Goal: Information Seeking & Learning: Learn about a topic

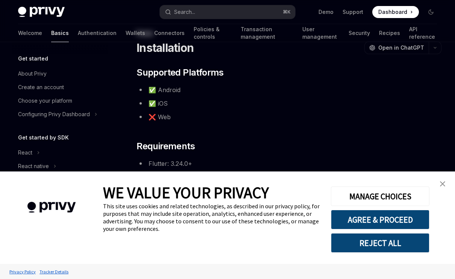
scroll to position [38, 0]
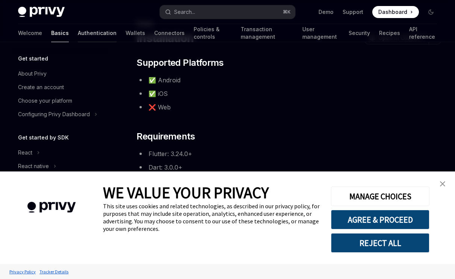
click at [78, 27] on link "Authentication" at bounding box center [97, 33] width 39 height 18
type textarea "*"
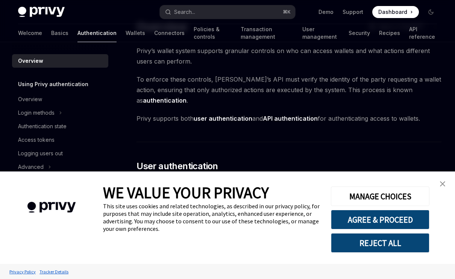
click at [369, 244] on button "REJECT ALL" at bounding box center [380, 243] width 99 height 20
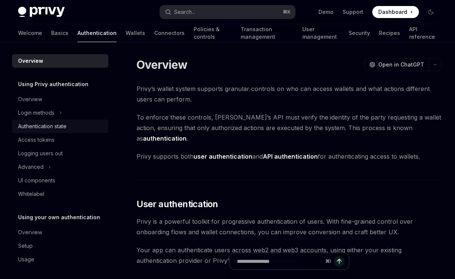
scroll to position [38, 0]
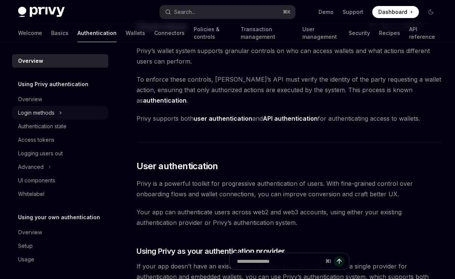
click at [60, 112] on icon "Toggle Login methods section" at bounding box center [60, 112] width 3 height 9
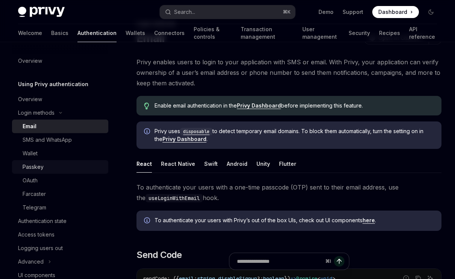
click at [51, 163] on div "Passkey" at bounding box center [63, 167] width 81 height 9
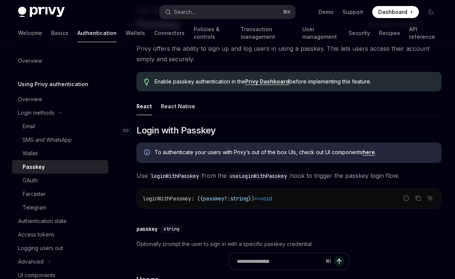
scroll to position [57, 0]
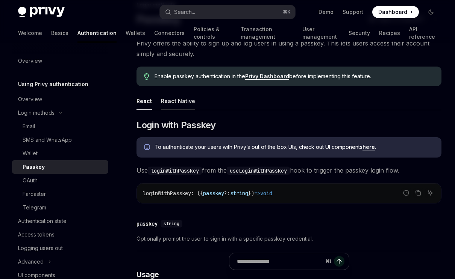
click at [176, 99] on div "React Native" at bounding box center [178, 101] width 34 height 18
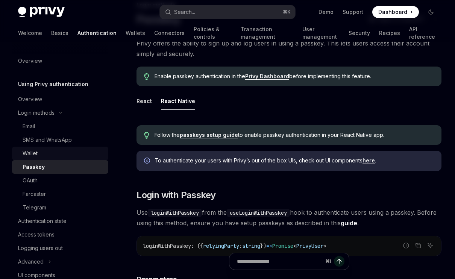
click at [64, 151] on div "Wallet" at bounding box center [63, 153] width 81 height 9
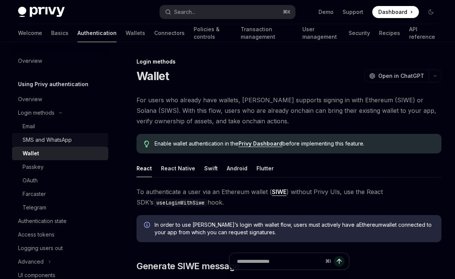
click at [90, 138] on div "SMS and WhatsApp" at bounding box center [63, 140] width 81 height 9
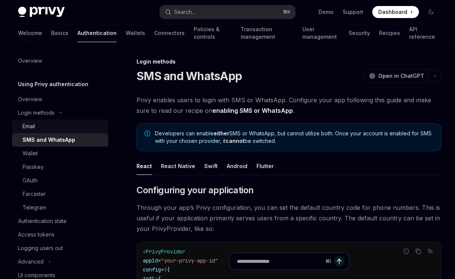
click at [90, 125] on div "Email" at bounding box center [63, 126] width 81 height 9
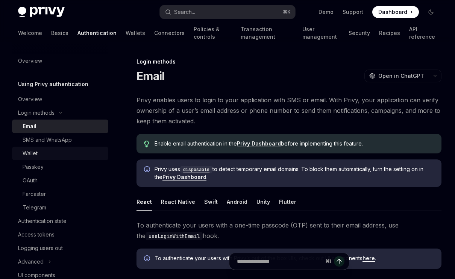
click at [84, 153] on div "Wallet" at bounding box center [63, 153] width 81 height 9
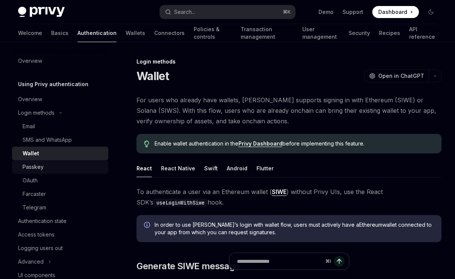
click at [83, 165] on div "Passkey" at bounding box center [63, 167] width 81 height 9
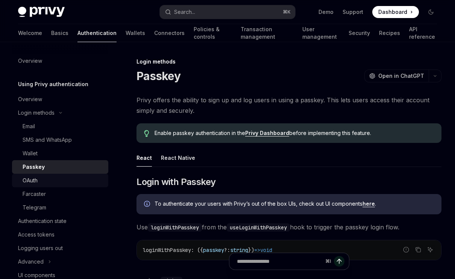
click at [82, 178] on div "OAuth" at bounding box center [63, 180] width 81 height 9
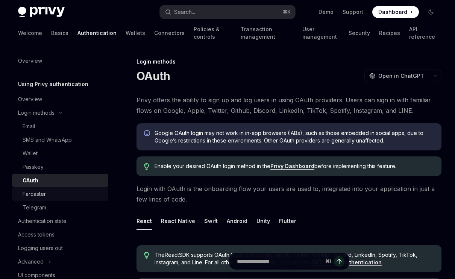
click at [80, 190] on div "Farcaster" at bounding box center [63, 194] width 81 height 9
type textarea "*"
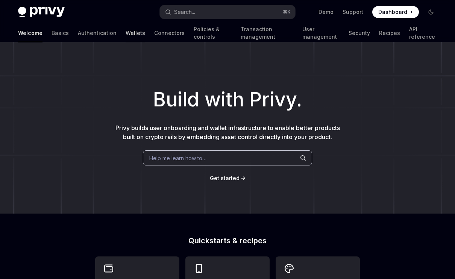
click at [126, 30] on link "Wallets" at bounding box center [136, 33] width 20 height 18
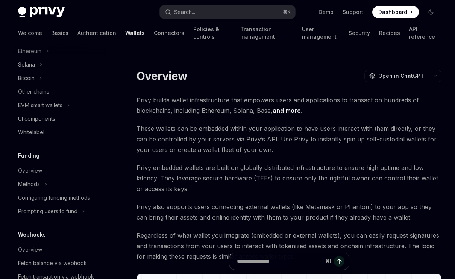
scroll to position [207, 0]
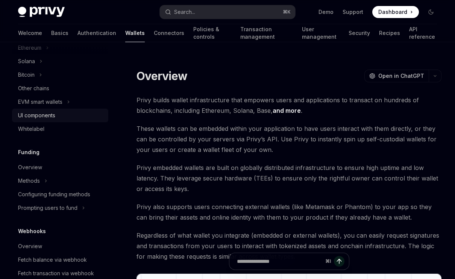
click at [44, 112] on div "UI components" at bounding box center [36, 115] width 37 height 9
type textarea "*"
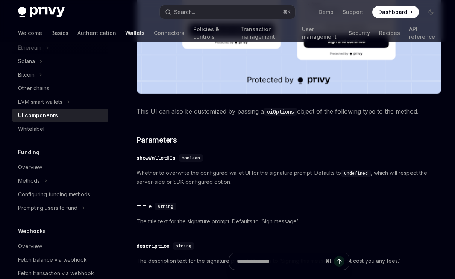
scroll to position [317, 0]
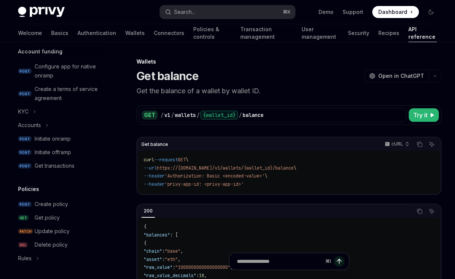
scroll to position [315, 0]
